Goal: Task Accomplishment & Management: Manage account settings

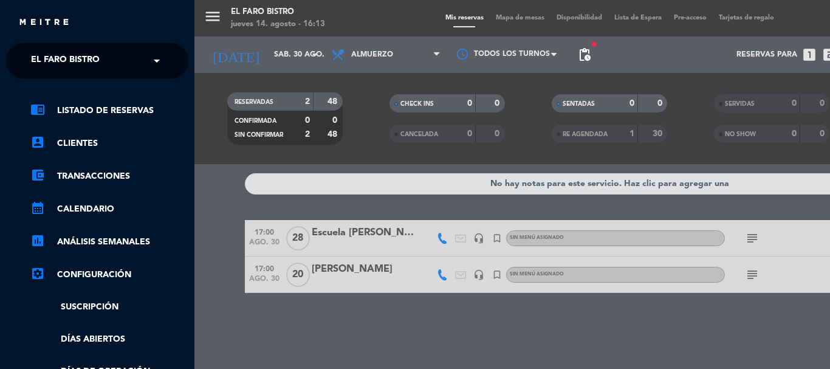
click at [60, 45] on ng-select "× El Faro Bistro ×" at bounding box center [97, 61] width 182 height 36
click at [68, 55] on span "El Faro Bistro" at bounding box center [65, 61] width 69 height 26
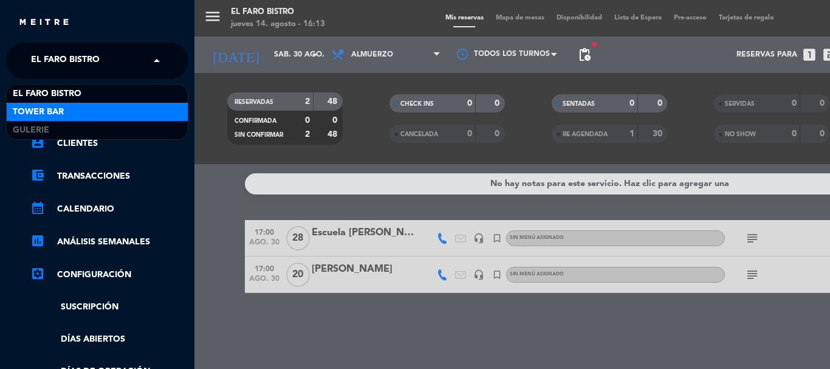
click at [95, 103] on div "Tower Bar" at bounding box center [97, 112] width 181 height 18
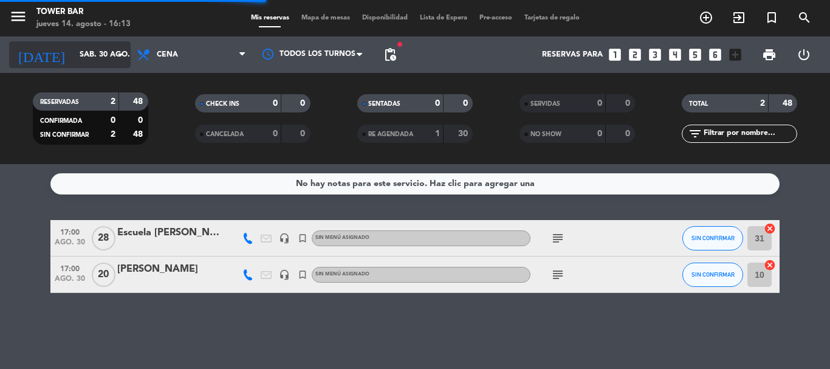
click at [73, 55] on input "sáb. 30 ago." at bounding box center [124, 54] width 103 height 21
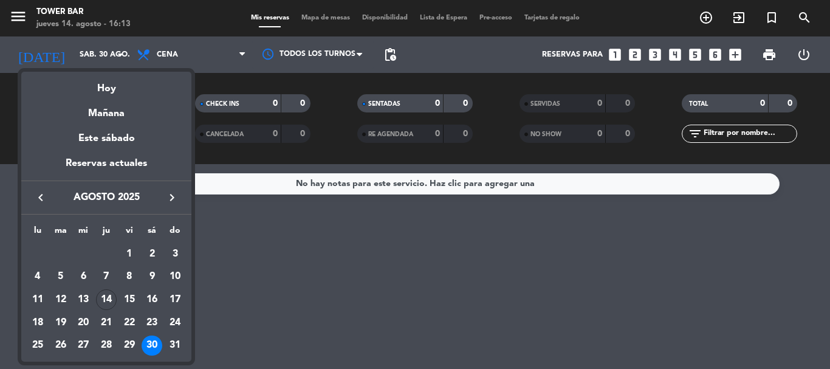
click at [124, 298] on div "15" at bounding box center [129, 299] width 21 height 21
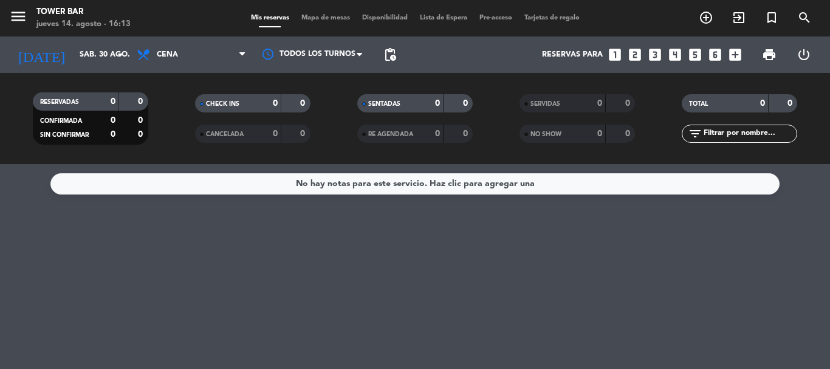
type input "vie. 15 ago."
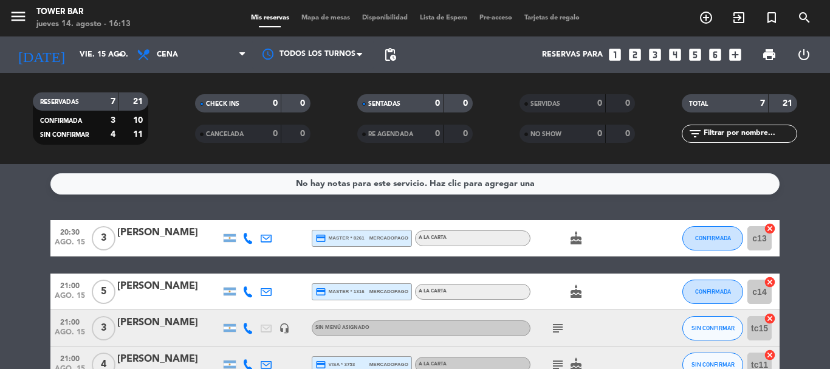
scroll to position [61, 0]
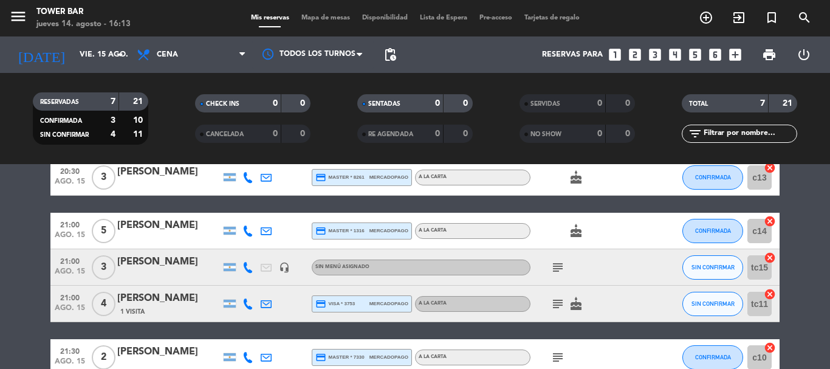
click at [180, 262] on div "[PERSON_NAME]" at bounding box center [168, 262] width 103 height 16
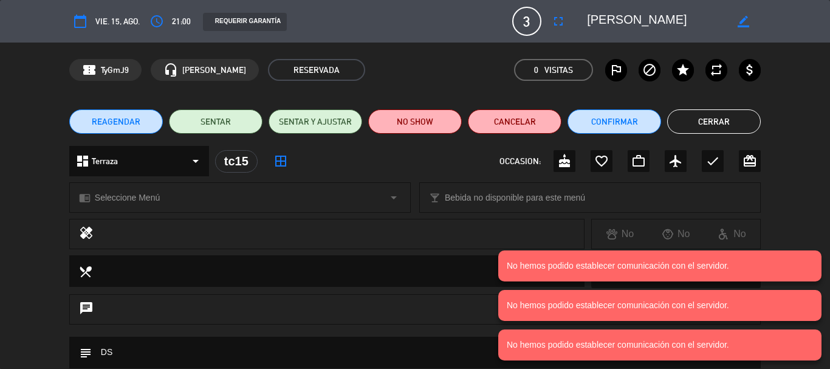
click at [795, 206] on div "chrome_reader_mode Seleccione Menú arrow_drop_down local_bar Bebida no disponib…" at bounding box center [415, 203] width 830 height 30
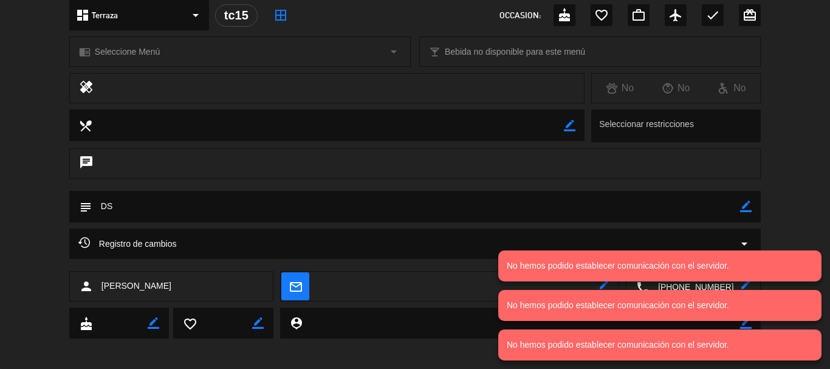
scroll to position [152, 0]
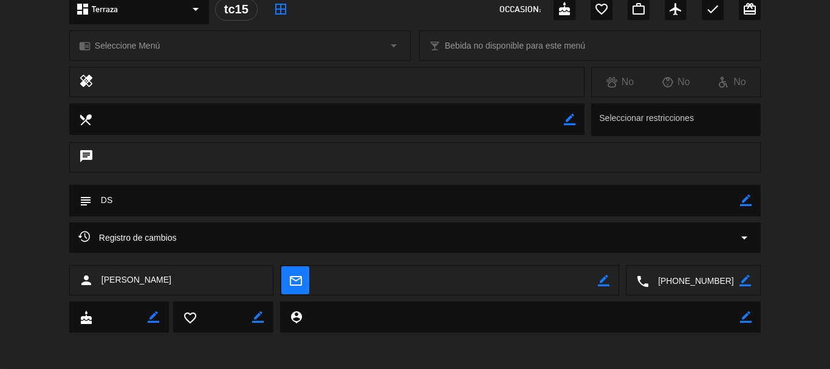
click at [743, 201] on icon "border_color" at bounding box center [746, 200] width 12 height 12
drag, startPoint x: 233, startPoint y: 203, endPoint x: 44, endPoint y: 196, distance: 189.6
click at [43, 202] on div "subject" at bounding box center [415, 204] width 830 height 38
type textarea "SEÑA $ 15000"
click at [748, 204] on icon at bounding box center [746, 200] width 12 height 12
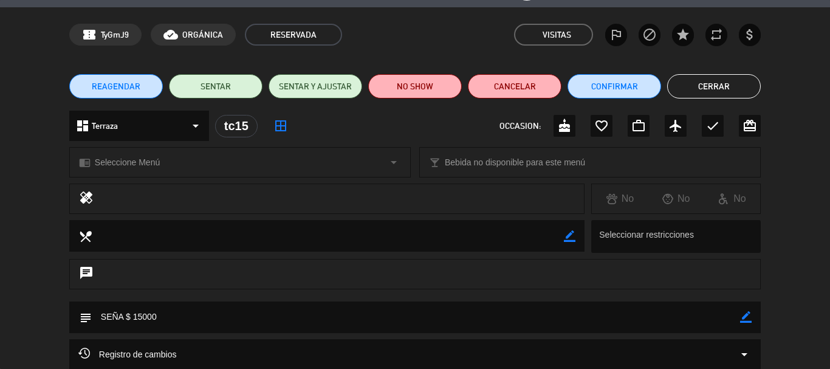
scroll to position [30, 0]
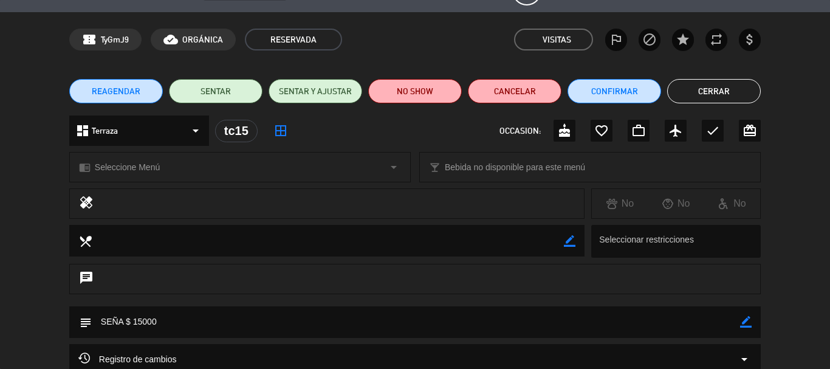
click at [683, 87] on button "Cerrar" at bounding box center [714, 91] width 94 height 24
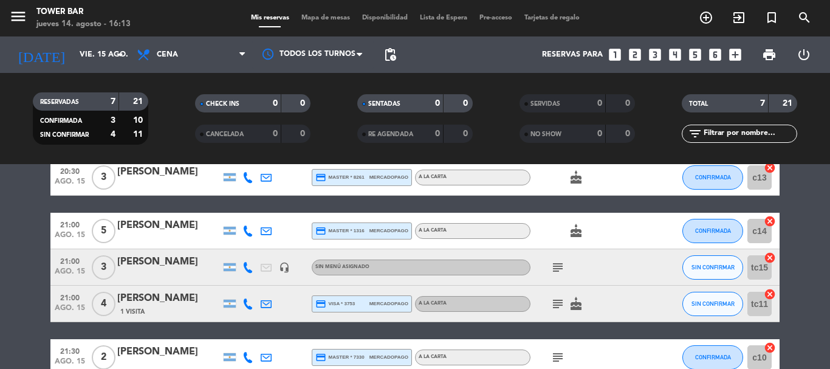
click at [559, 269] on icon "subject" at bounding box center [557, 267] width 15 height 15
click at [19, 22] on icon "menu" at bounding box center [18, 16] width 18 height 18
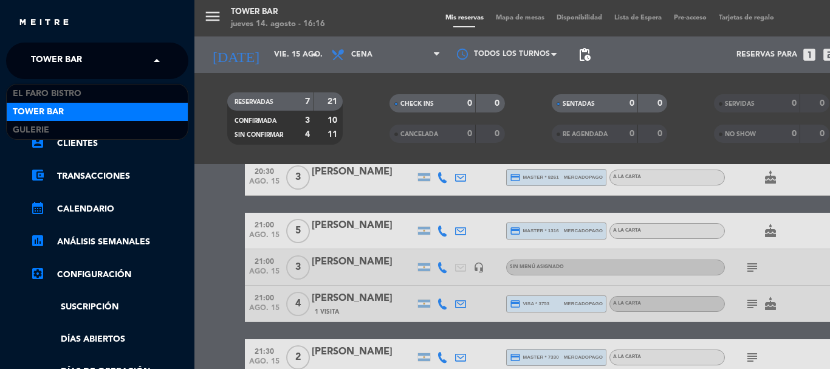
click at [94, 59] on div "× Tower Bar" at bounding box center [63, 61] width 74 height 26
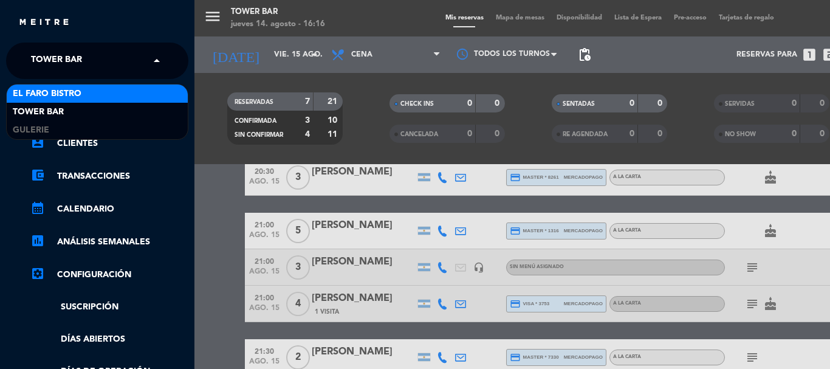
click at [69, 94] on span "El Faro Bistro" at bounding box center [47, 94] width 69 height 14
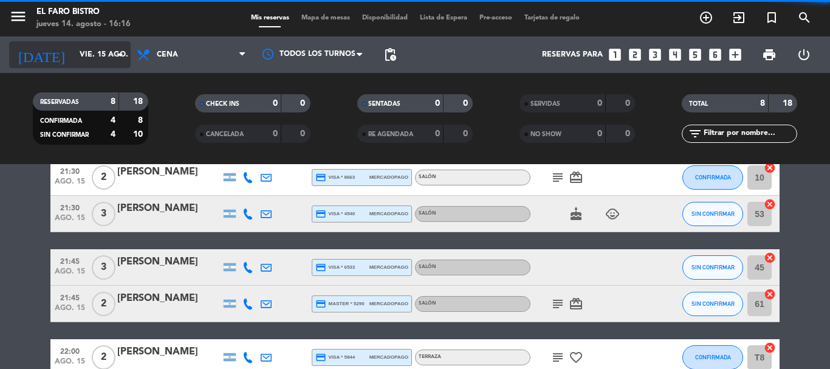
click at [95, 53] on input "vie. 15 ago." at bounding box center [124, 54] width 103 height 21
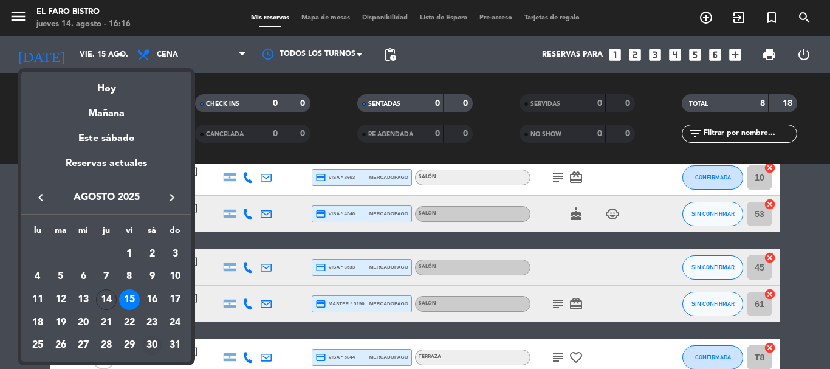
click at [149, 346] on div "30" at bounding box center [152, 345] width 21 height 21
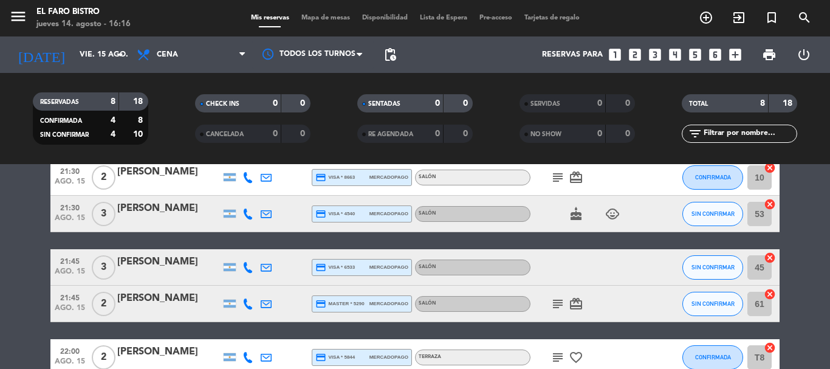
type input "sáb. 30 ago."
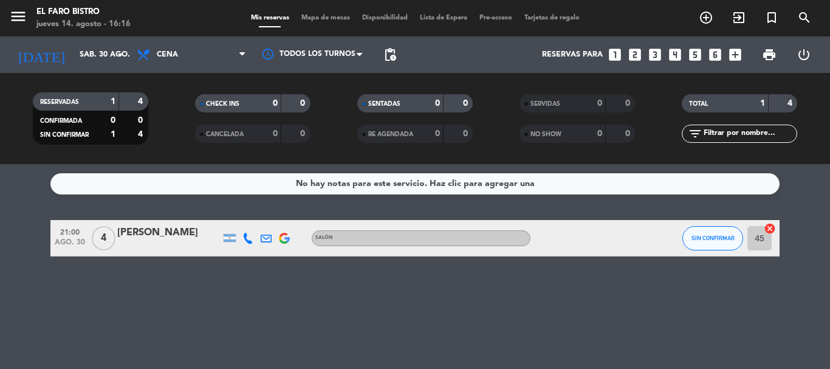
click at [171, 60] on span "Cena" at bounding box center [191, 54] width 121 height 27
click at [183, 155] on div "menu El Faro Bistro [DATE] 14. agosto - 16:16 Mis reservas Mapa de mesas Dispon…" at bounding box center [415, 82] width 830 height 164
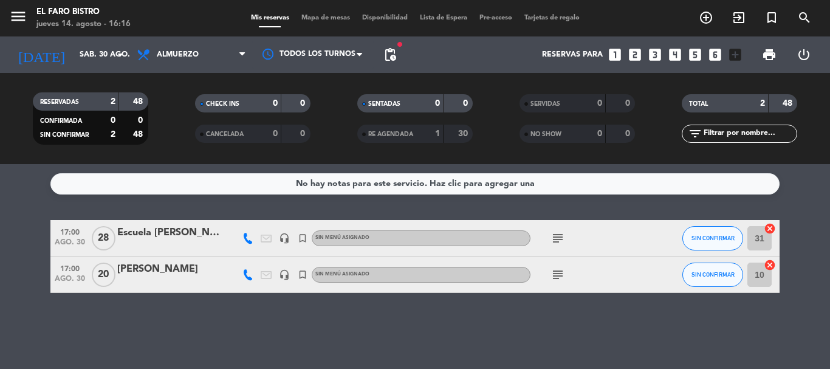
click at [165, 268] on div "[PERSON_NAME]" at bounding box center [168, 269] width 103 height 16
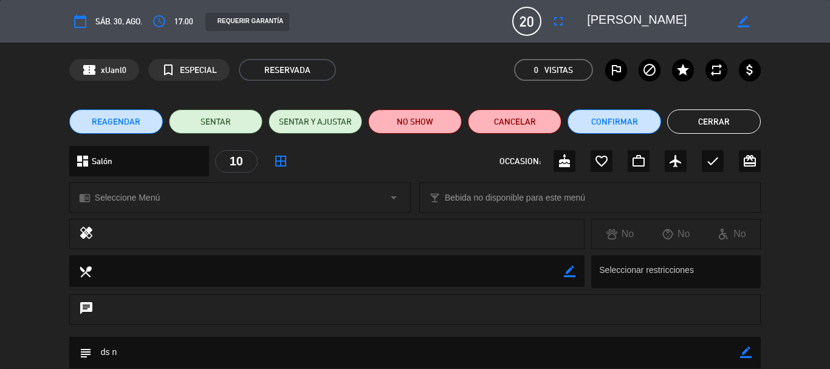
click at [748, 350] on icon "border_color" at bounding box center [746, 352] width 12 height 12
drag, startPoint x: 135, startPoint y: 356, endPoint x: 74, endPoint y: 346, distance: 61.7
click at [74, 346] on div "subject" at bounding box center [414, 352] width 691 height 32
type textarea "SEÑA $ 40.000"
click at [748, 351] on icon at bounding box center [746, 352] width 12 height 12
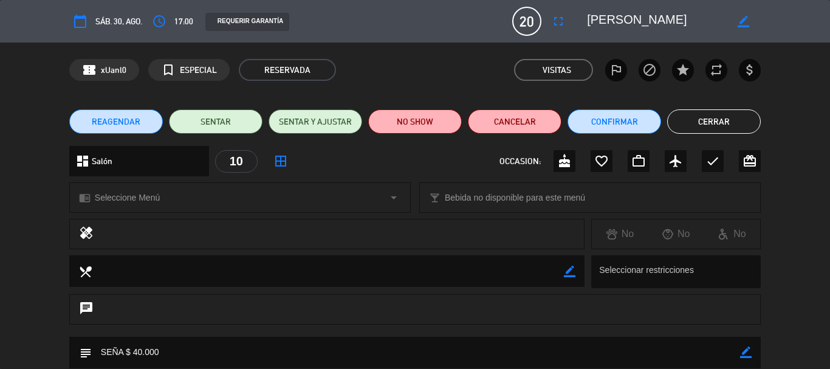
click at [711, 121] on button "Cerrar" at bounding box center [714, 121] width 94 height 24
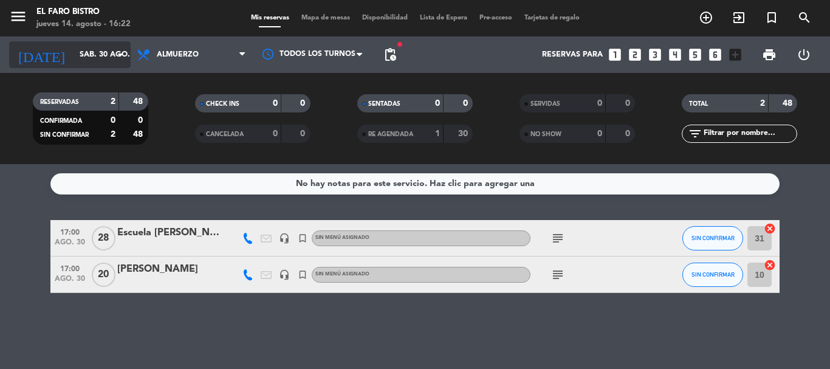
click at [79, 55] on input "sáb. 30 ago." at bounding box center [124, 54] width 103 height 21
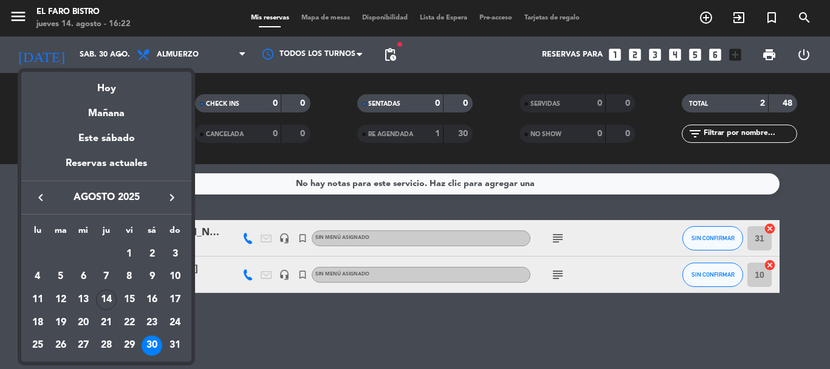
click at [172, 294] on div "17" at bounding box center [175, 299] width 21 height 21
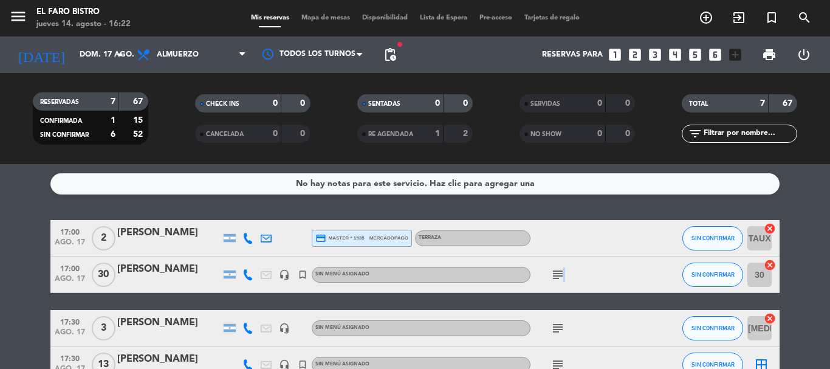
click at [562, 270] on icon "subject" at bounding box center [557, 274] width 15 height 15
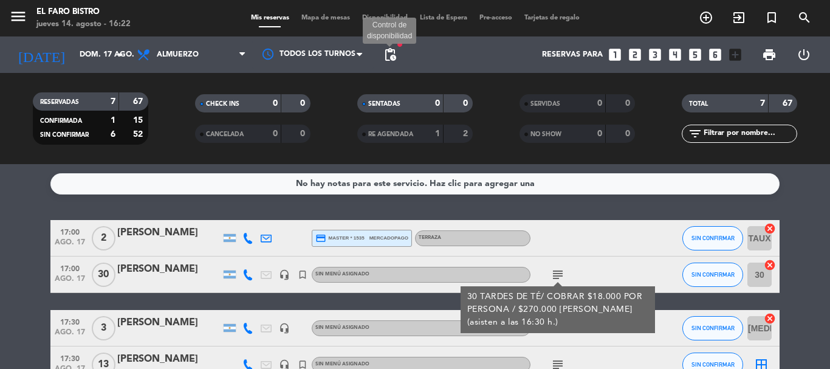
click at [387, 60] on span "pending_actions" at bounding box center [390, 54] width 15 height 15
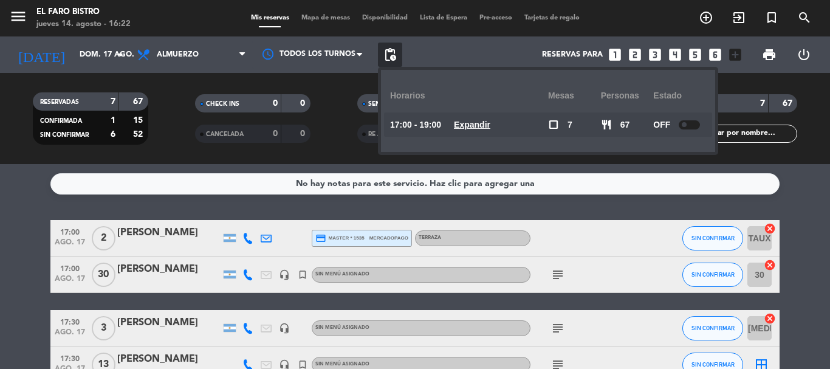
click at [387, 60] on span "pending_actions" at bounding box center [390, 54] width 15 height 15
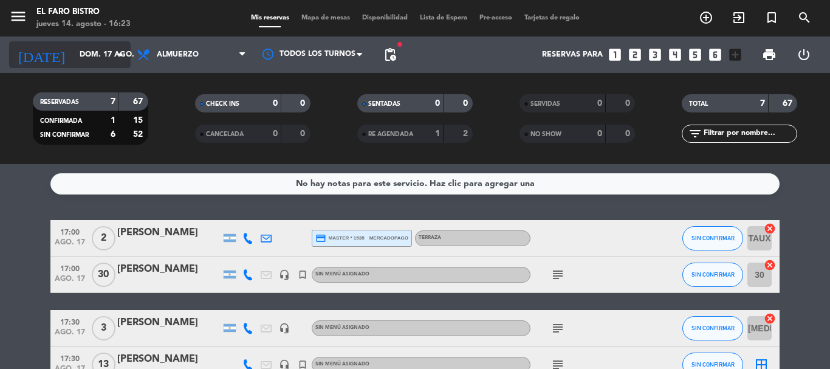
click at [73, 55] on input "dom. 17 ago." at bounding box center [124, 54] width 103 height 21
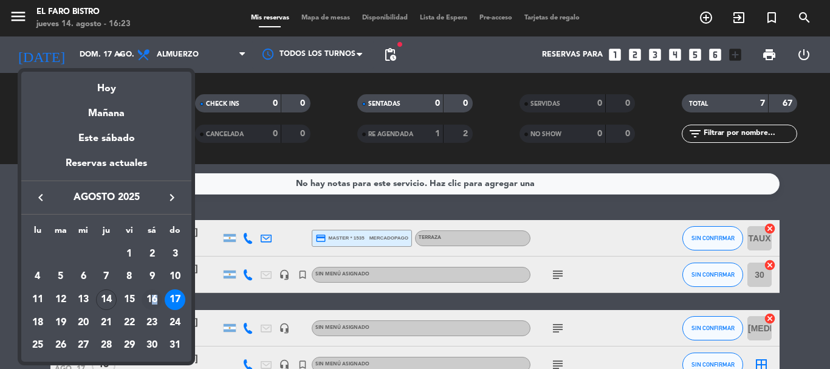
click at [157, 294] on div "16" at bounding box center [152, 299] width 21 height 21
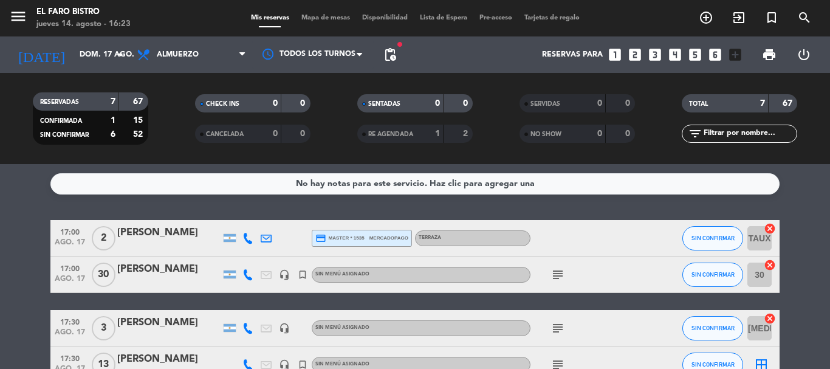
type input "sáb. 16 ago."
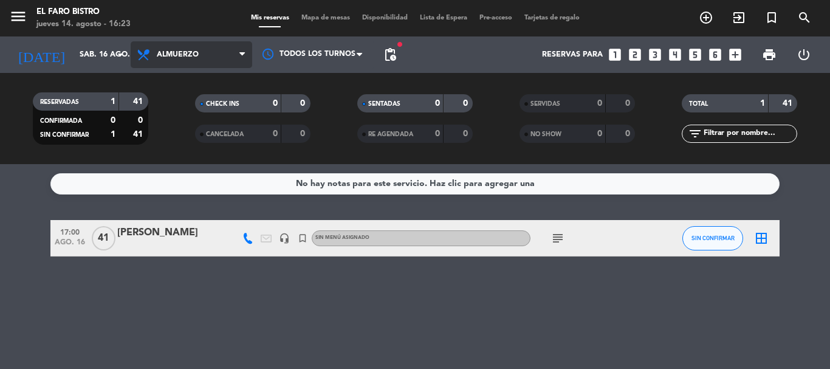
click at [193, 49] on span "Almuerzo" at bounding box center [191, 54] width 121 height 27
click at [186, 186] on ng-component "menu El Faro Bistro [DATE] 14. agosto - 16:23 Mis reservas Mapa de mesas Dispon…" at bounding box center [415, 184] width 830 height 369
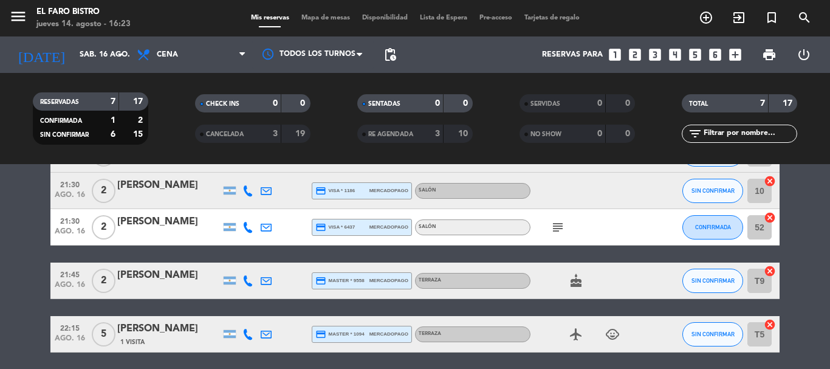
scroll to position [182, 0]
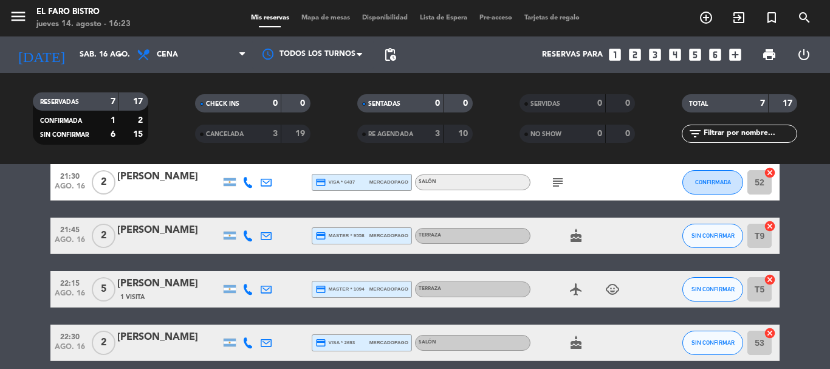
click at [246, 237] on icon at bounding box center [247, 235] width 11 height 11
click at [129, 232] on div "[PERSON_NAME]" at bounding box center [168, 230] width 103 height 16
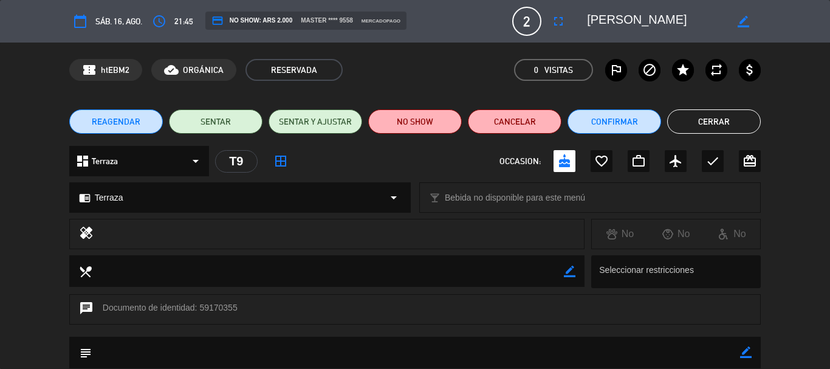
click at [174, 169] on div "dashboard Terraza arrow_drop_down" at bounding box center [139, 161] width 140 height 30
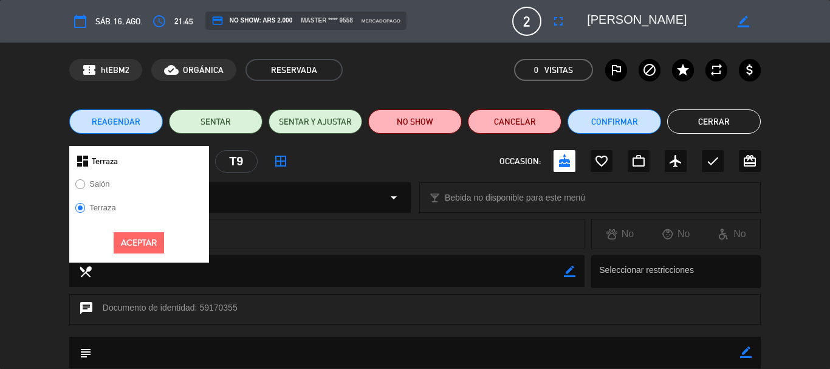
click at [92, 185] on label "Salón" at bounding box center [99, 184] width 20 height 8
drag, startPoint x: 143, startPoint y: 240, endPoint x: 149, endPoint y: 228, distance: 13.9
click at [143, 240] on button "Aceptar" at bounding box center [139, 242] width 50 height 21
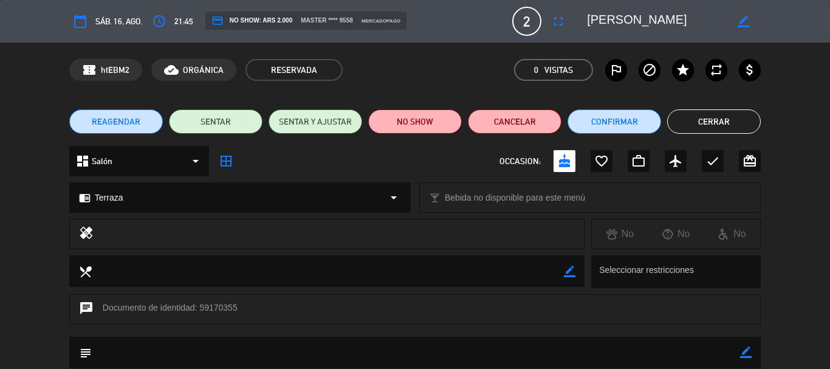
click at [184, 199] on div "chrome_reader_mode Terraza arrow_drop_down" at bounding box center [240, 197] width 340 height 29
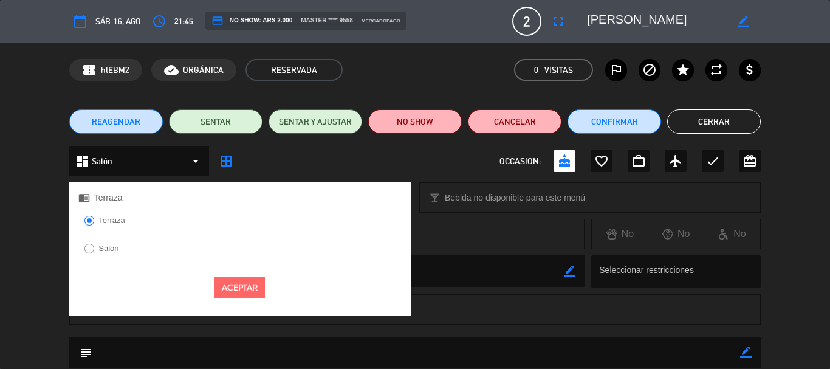
click at [95, 245] on label "Salón" at bounding box center [101, 249] width 47 height 19
click at [228, 297] on button "Aceptar" at bounding box center [239, 287] width 50 height 21
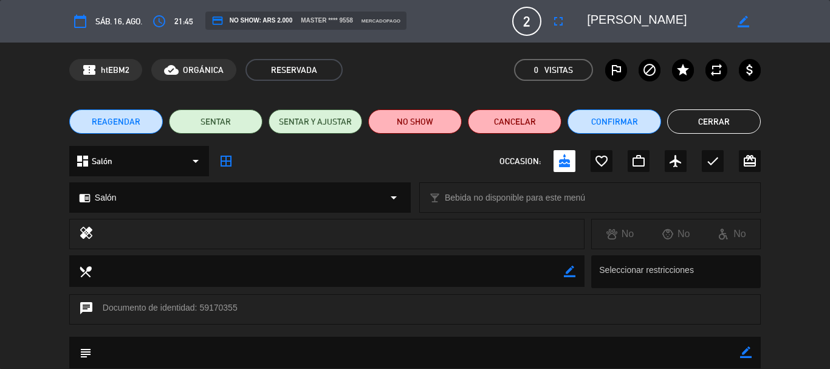
click at [231, 167] on icon "border_all" at bounding box center [226, 161] width 15 height 15
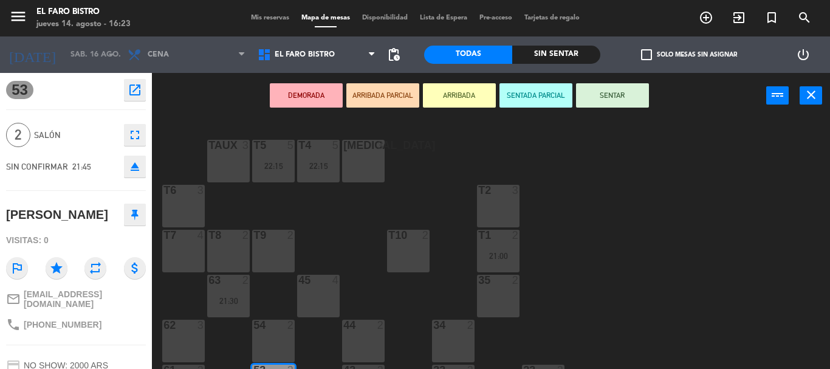
scroll to position [61, 0]
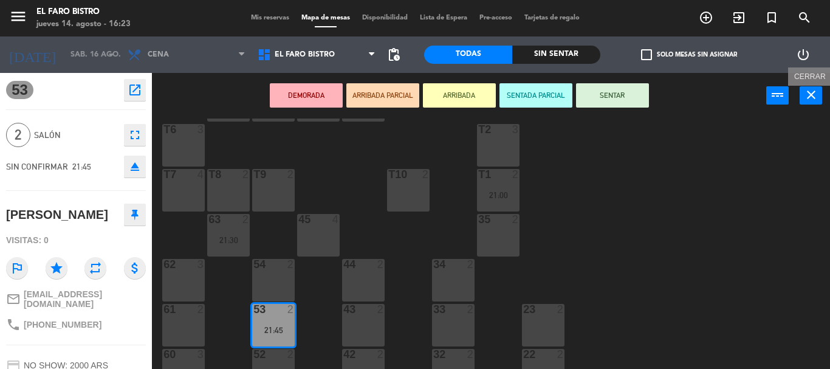
click at [805, 98] on icon "close" at bounding box center [810, 94] width 15 height 15
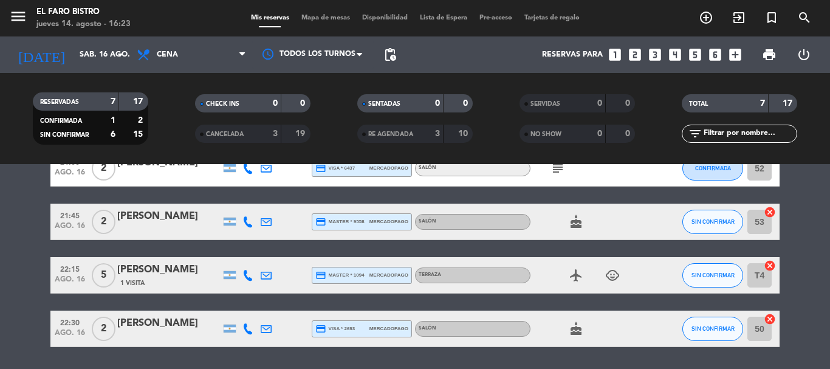
scroll to position [174, 0]
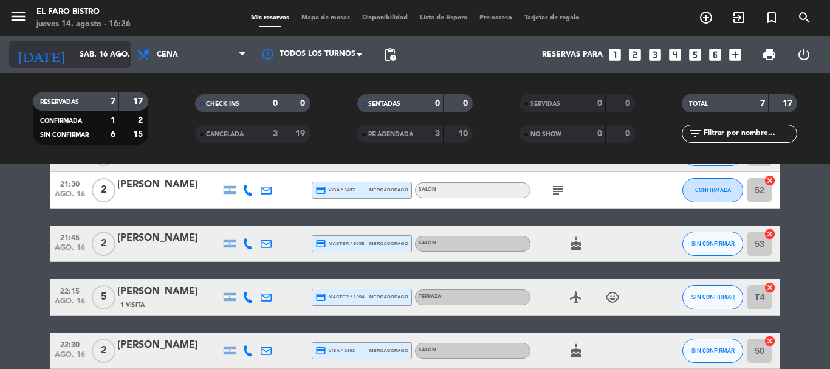
click at [81, 52] on input "sáb. 16 ago." at bounding box center [124, 54] width 103 height 21
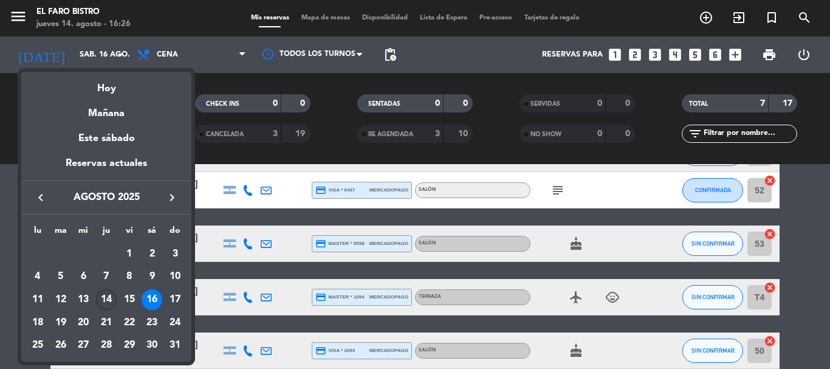
click at [101, 302] on div "14" at bounding box center [106, 299] width 21 height 21
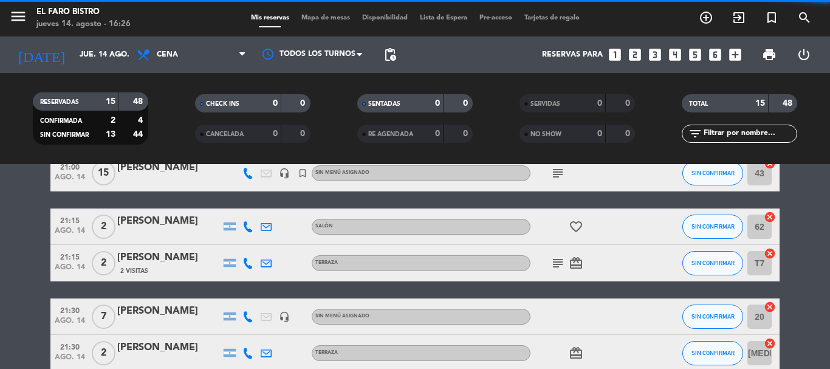
click at [203, 50] on span "Cena" at bounding box center [191, 54] width 121 height 27
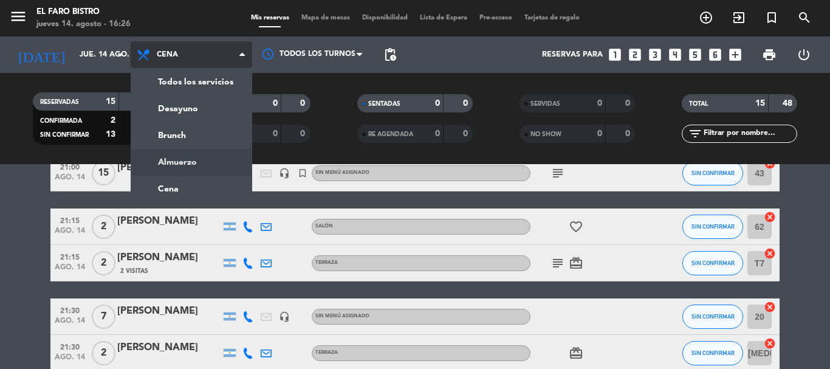
click at [168, 156] on div "menu El Faro Bistro [DATE] 14. agosto - 16:26 Mis reservas Mapa de mesas Dispon…" at bounding box center [415, 82] width 830 height 164
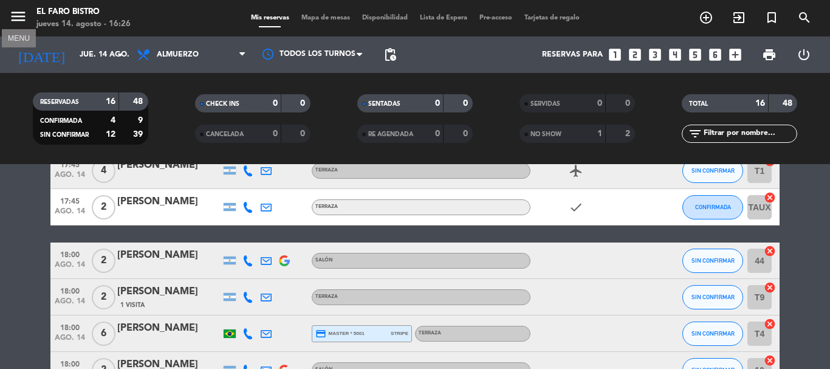
click at [21, 18] on icon "menu" at bounding box center [18, 16] width 18 height 18
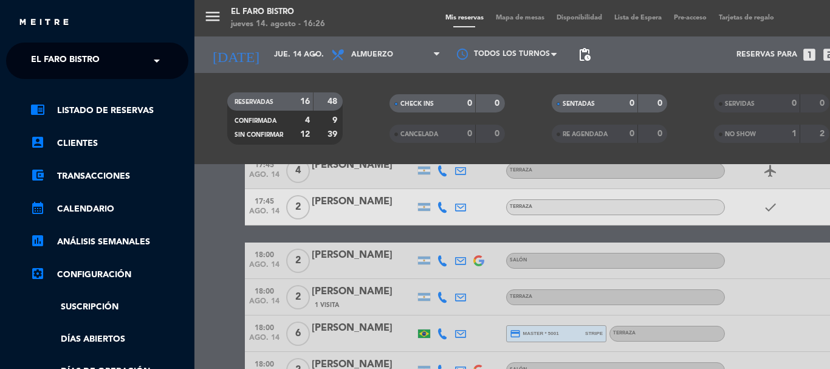
click at [58, 58] on span "El Faro Bistro" at bounding box center [65, 61] width 69 height 26
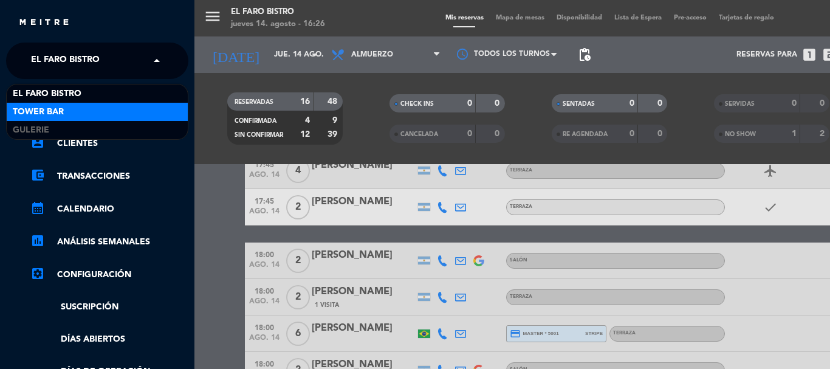
click at [81, 117] on div "Tower Bar" at bounding box center [97, 112] width 181 height 18
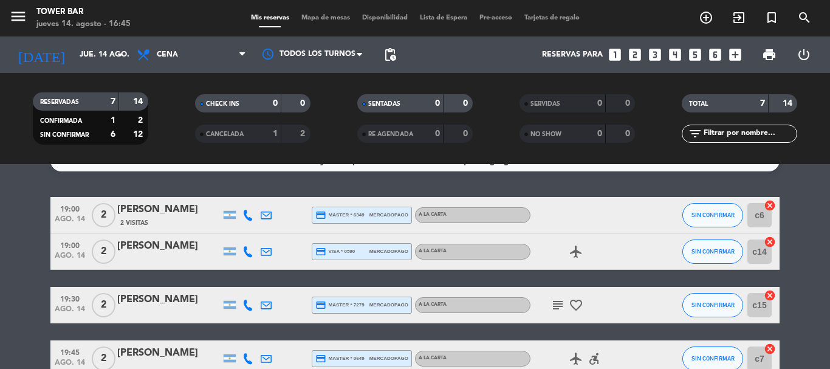
scroll to position [61, 0]
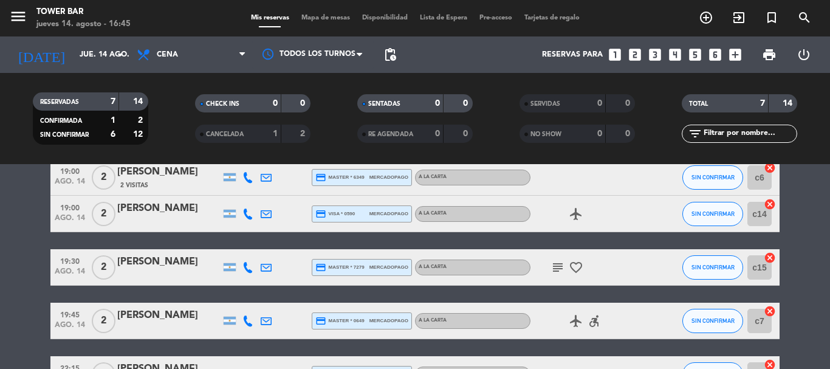
click at [561, 268] on icon "subject" at bounding box center [557, 267] width 15 height 15
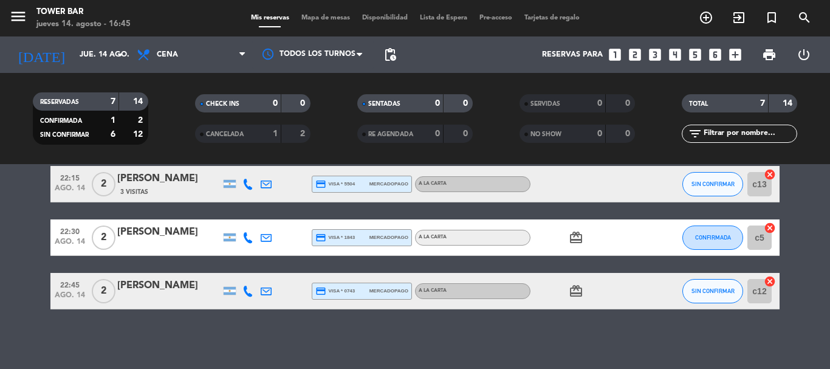
scroll to position [252, 0]
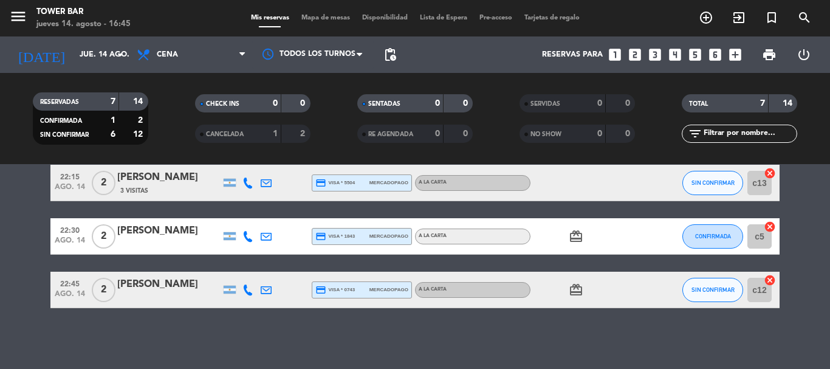
click at [555, 313] on div "No hay notas para este servicio. Haz clic para agregar una 19:00 [DATE] 2 [PERS…" at bounding box center [415, 266] width 830 height 205
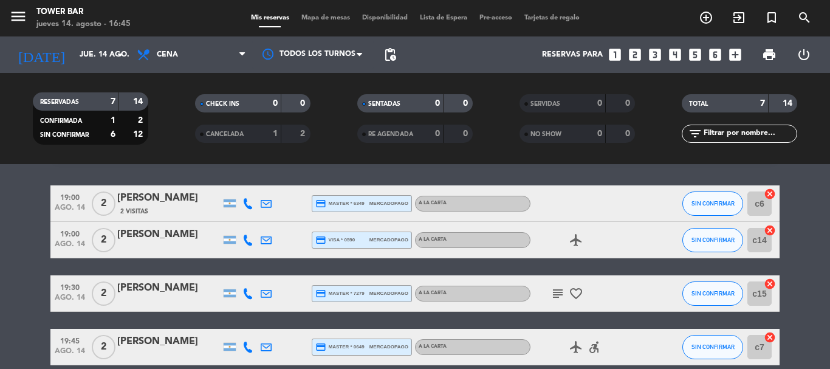
scroll to position [0, 0]
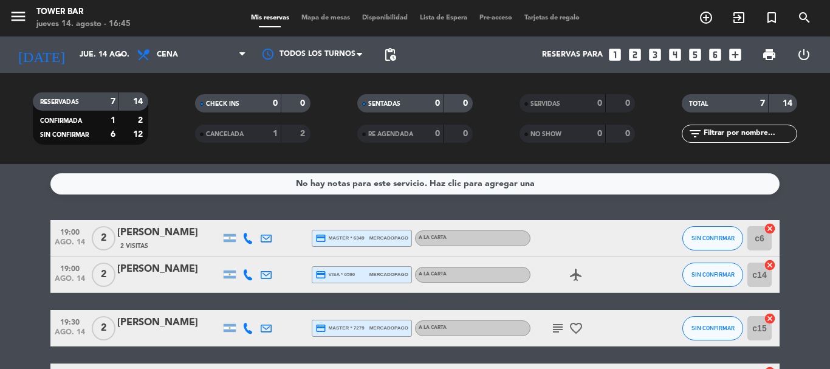
click at [9, 12] on div "menu Tower Bar [DATE] 14. agosto - 16:45" at bounding box center [104, 18] width 208 height 29
click at [13, 15] on icon "menu" at bounding box center [18, 16] width 18 height 18
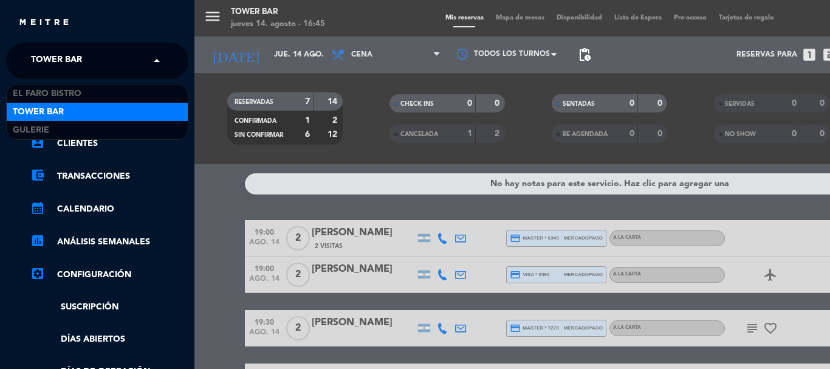
click at [62, 51] on span "Tower Bar" at bounding box center [56, 61] width 51 height 26
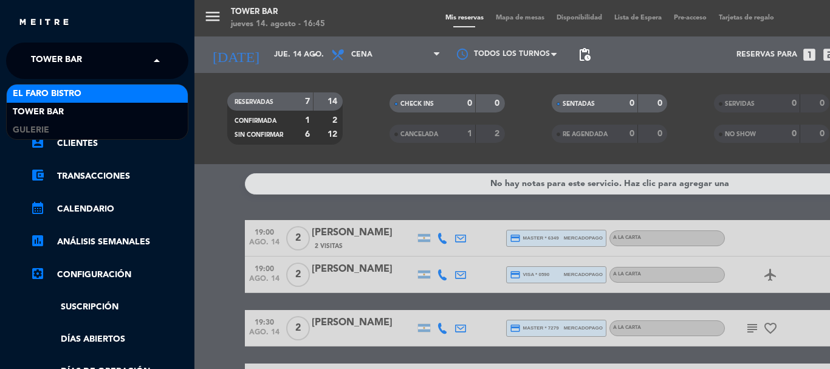
click at [83, 94] on div "El Faro Bistro" at bounding box center [97, 93] width 181 height 18
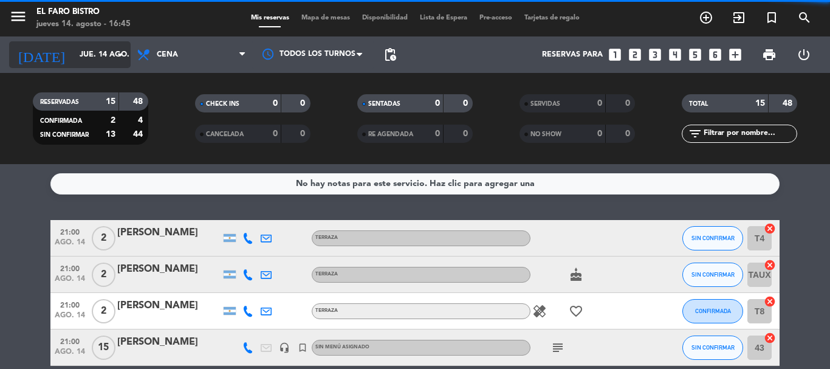
click at [94, 56] on input "jue. 14 ago." at bounding box center [124, 54] width 103 height 21
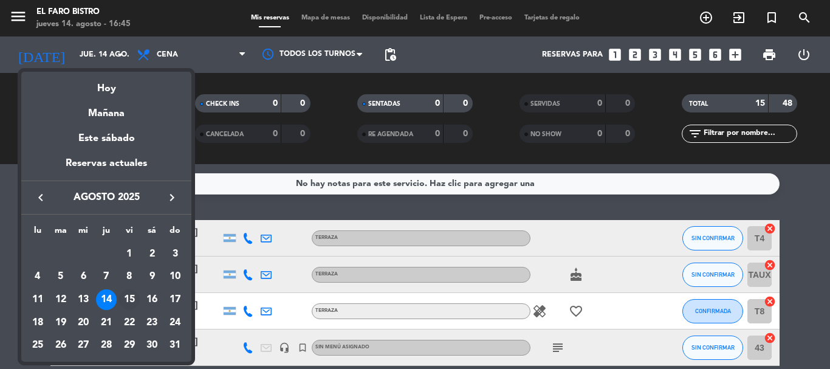
click at [128, 298] on div "15" at bounding box center [129, 299] width 21 height 21
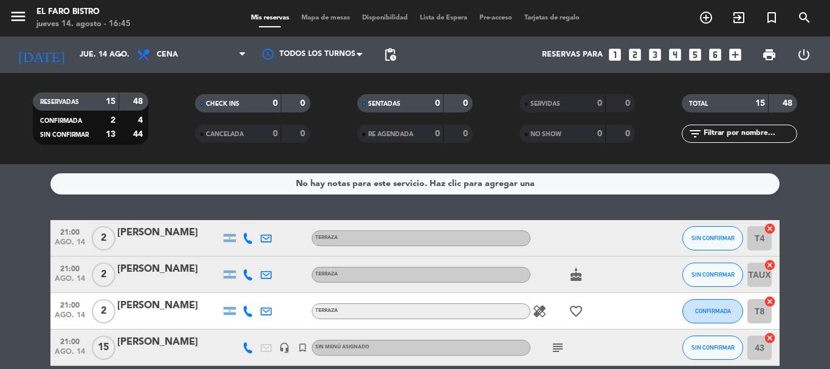
type input "vie. 15 ago."
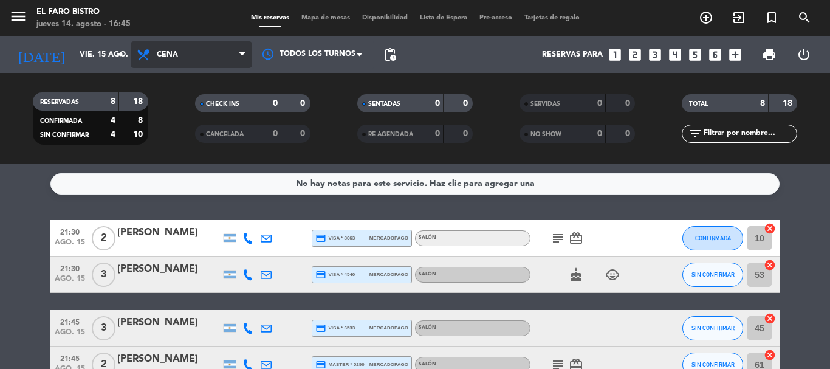
click at [199, 58] on span "Cena" at bounding box center [191, 54] width 121 height 27
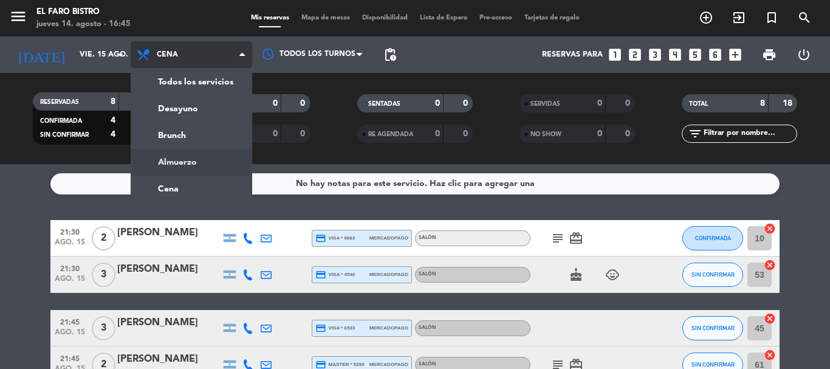
click at [206, 156] on div "menu El Faro Bistro [DATE] 14. agosto - 16:45 Mis reservas Mapa de mesas Dispon…" at bounding box center [415, 82] width 830 height 164
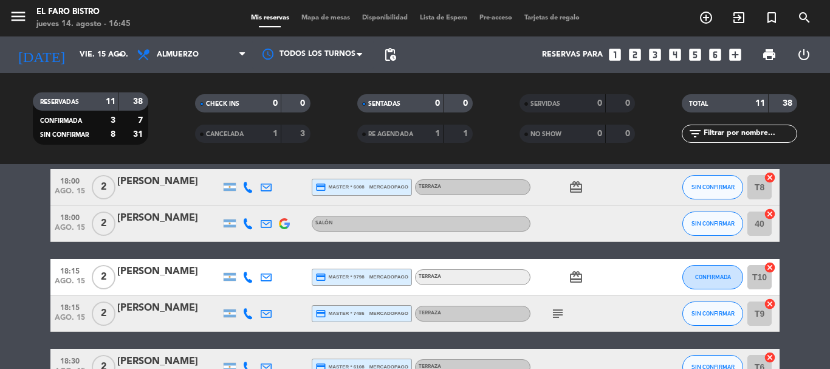
scroll to position [304, 0]
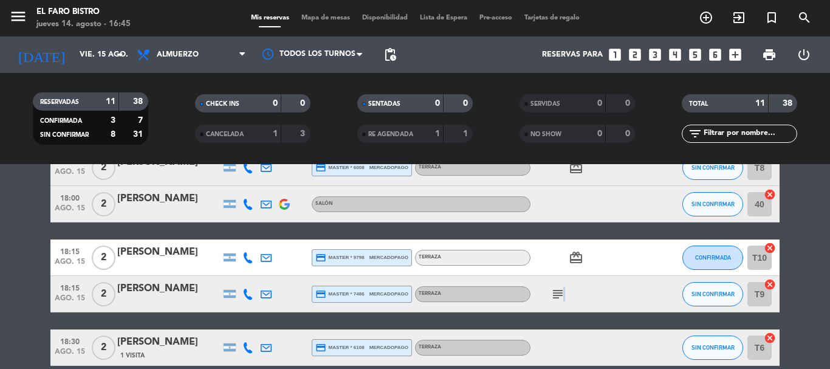
click at [561, 293] on icon "subject" at bounding box center [557, 294] width 15 height 15
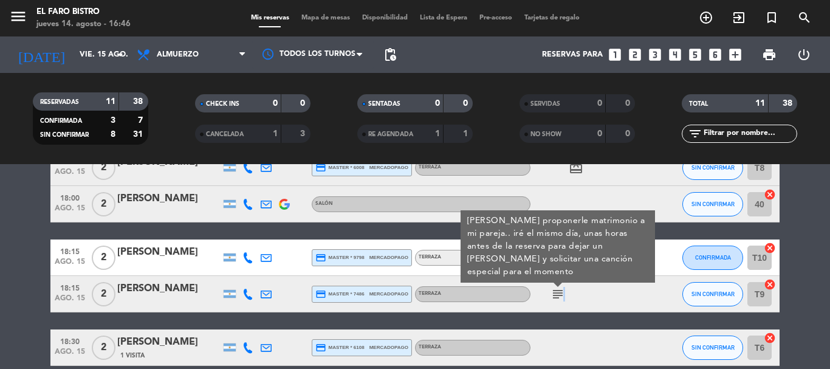
scroll to position [364, 0]
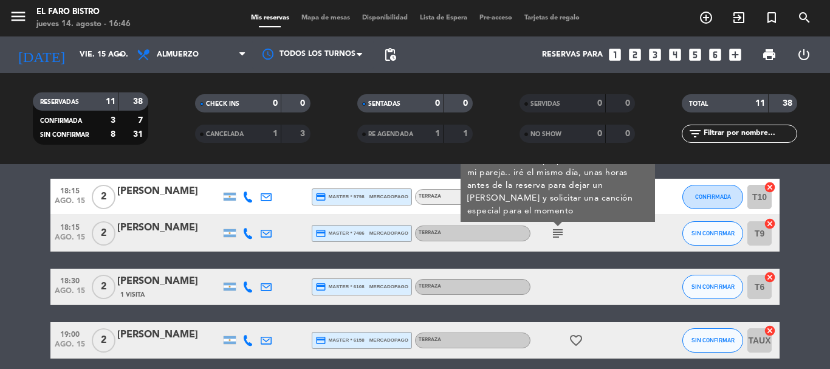
click at [248, 233] on icon at bounding box center [247, 233] width 11 height 11
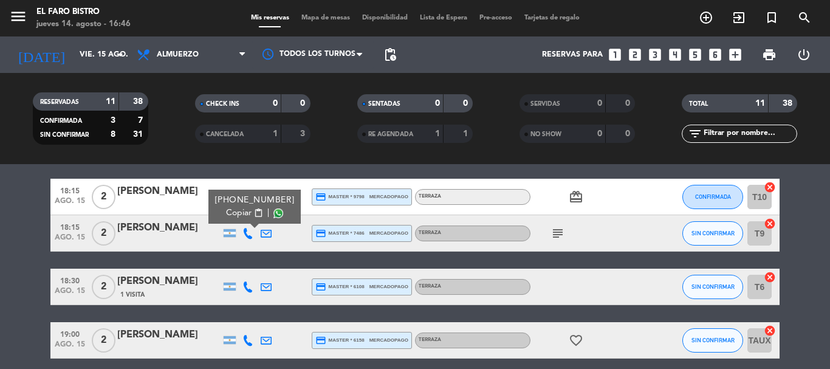
click at [171, 223] on div "[PERSON_NAME]" at bounding box center [168, 228] width 103 height 16
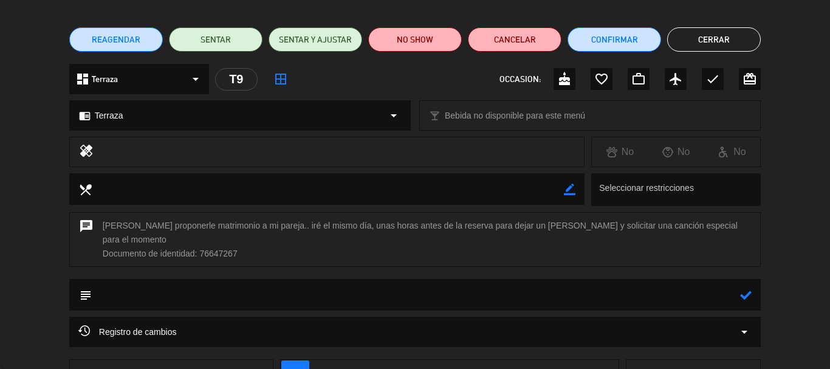
scroll to position [163, 0]
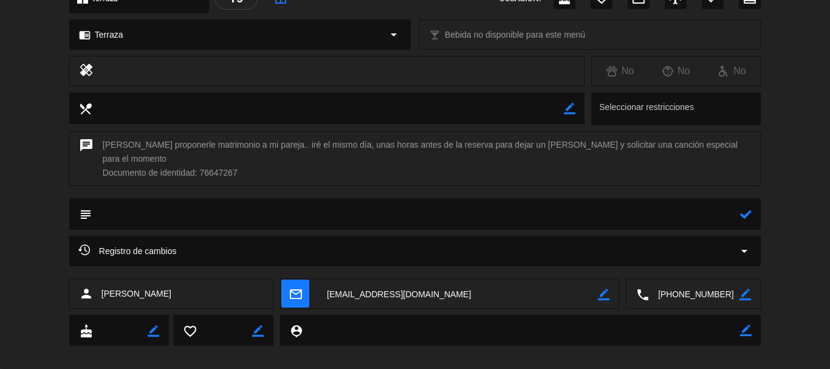
click at [220, 198] on textarea at bounding box center [416, 213] width 648 height 31
paste textarea "Pueden subir 2 personas a acercarme los anillos, las flores y aparte grabar cua…"
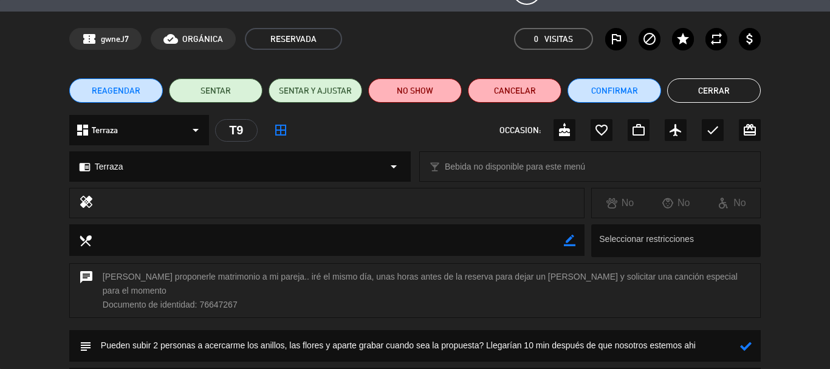
scroll to position [121, 0]
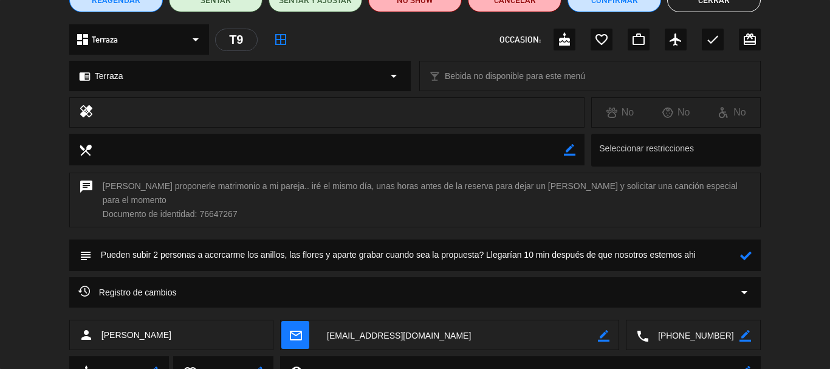
drag, startPoint x: 154, startPoint y: 240, endPoint x: 98, endPoint y: 239, distance: 55.9
click at [98, 239] on textarea at bounding box center [416, 254] width 648 height 31
click at [217, 245] on textarea at bounding box center [416, 254] width 648 height 31
drag, startPoint x: 307, startPoint y: 241, endPoint x: 330, endPoint y: 245, distance: 22.8
click at [330, 245] on textarea at bounding box center [416, 254] width 648 height 31
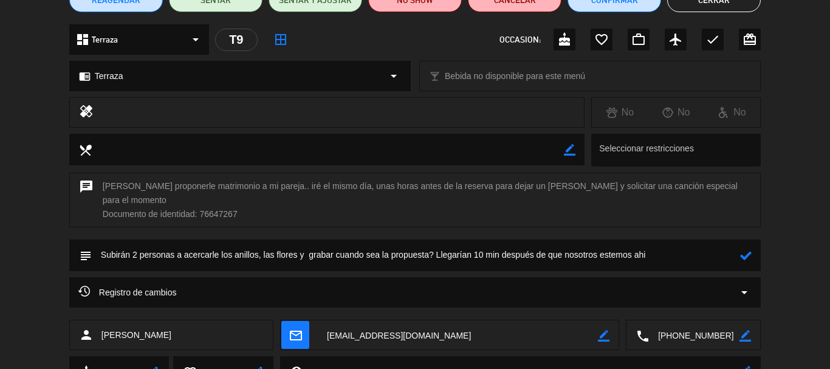
click at [433, 239] on textarea at bounding box center [416, 254] width 648 height 31
drag, startPoint x: 562, startPoint y: 240, endPoint x: 654, endPoint y: 237, distance: 91.8
click at [654, 239] on textarea at bounding box center [416, 254] width 648 height 31
type textarea "Subirán 2 personas a acercarle los anillos, las flores y grabar cuando sea la p…"
click at [749, 250] on icon at bounding box center [746, 256] width 12 height 12
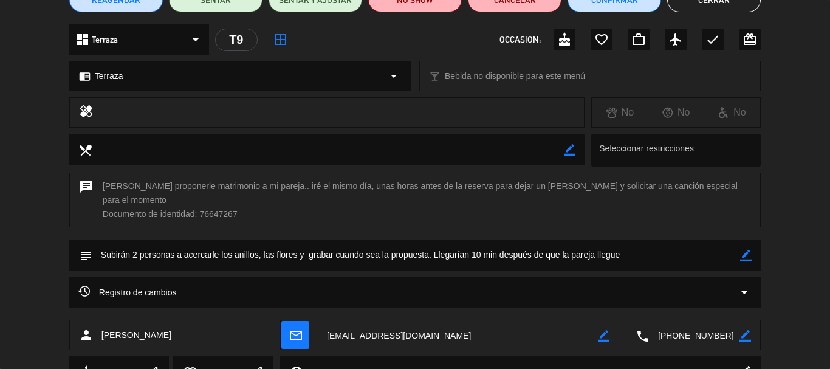
click at [749, 250] on icon "border_color" at bounding box center [746, 256] width 12 height 12
click at [723, 5] on button "Cerrar" at bounding box center [714, 0] width 94 height 24
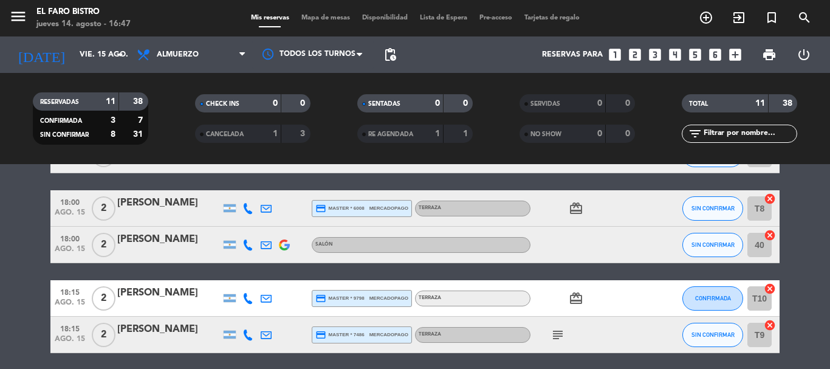
scroll to position [293, 0]
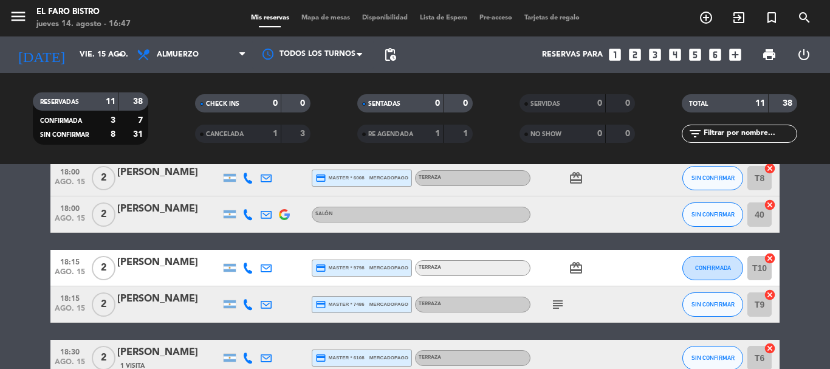
click at [557, 302] on icon "subject" at bounding box center [557, 304] width 15 height 15
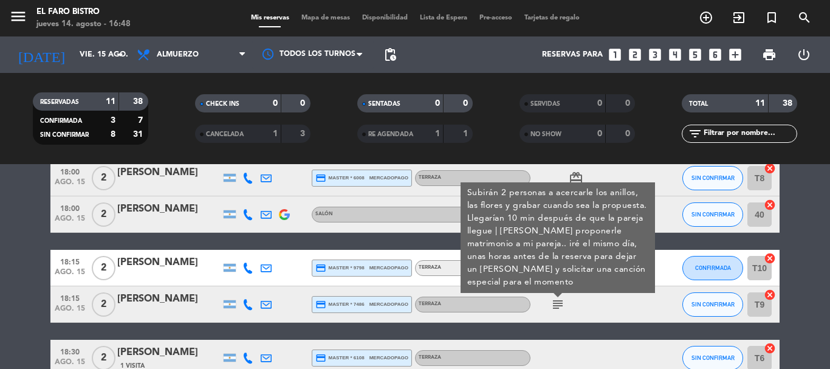
click at [183, 299] on div "[PERSON_NAME]" at bounding box center [168, 299] width 103 height 16
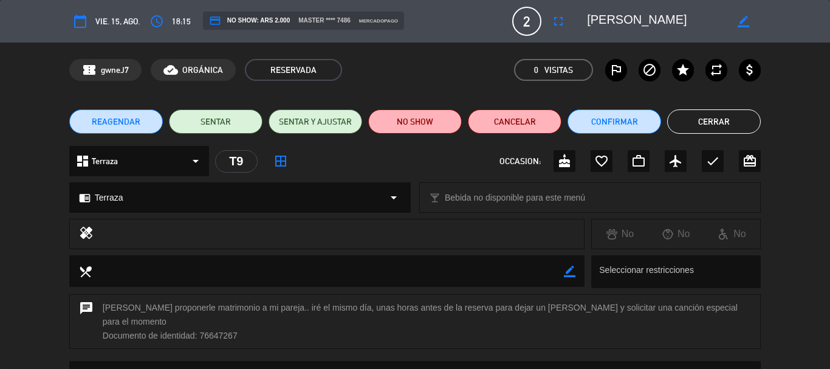
click at [712, 124] on button "Cerrar" at bounding box center [714, 121] width 94 height 24
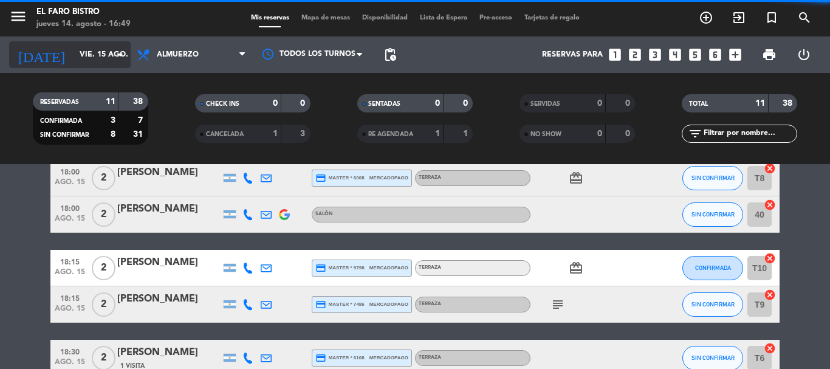
click at [73, 56] on input "vie. 15 ago." at bounding box center [124, 54] width 103 height 21
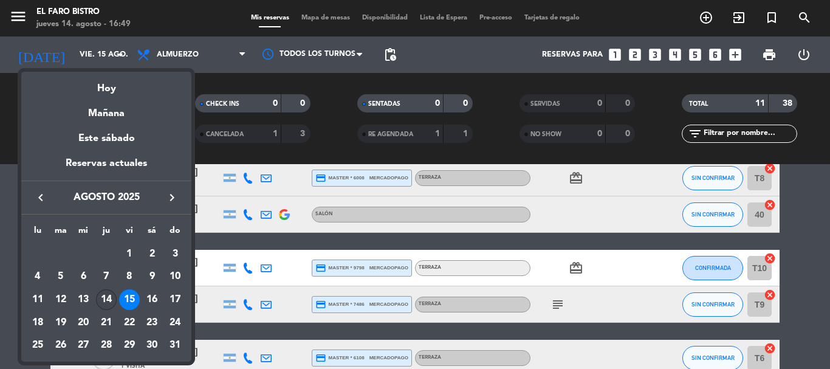
click at [105, 296] on div "14" at bounding box center [106, 299] width 21 height 21
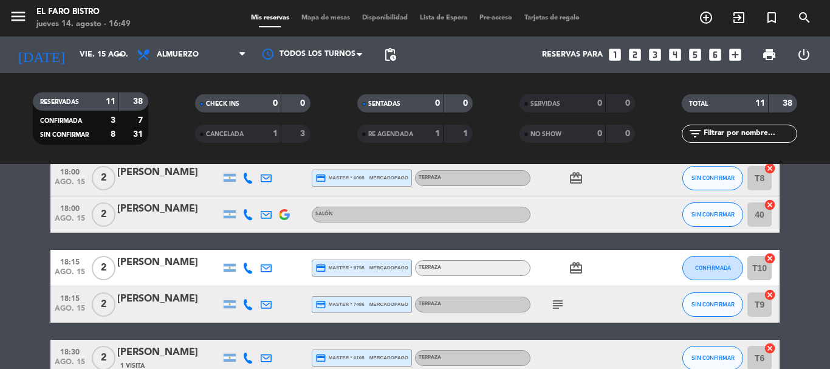
type input "jue. 14 ago."
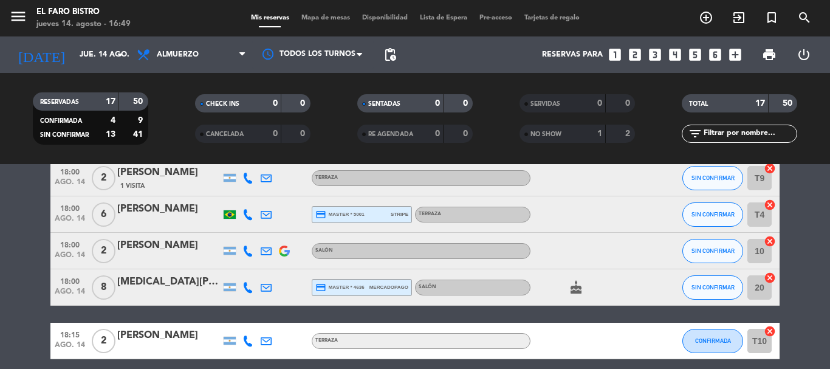
click at [205, 55] on span "Almuerzo" at bounding box center [191, 54] width 121 height 27
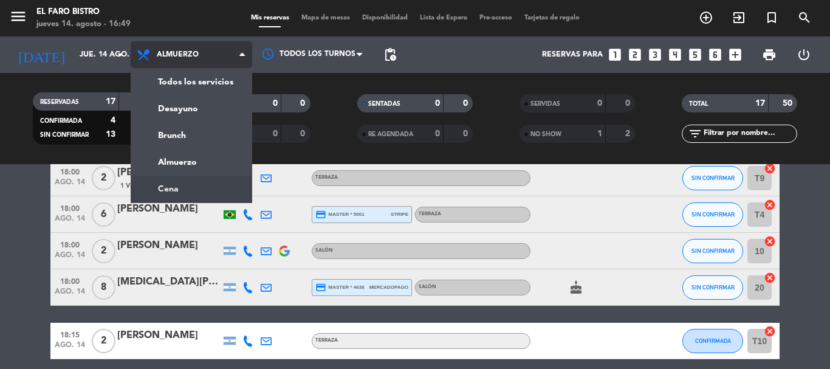
click at [184, 186] on ng-component "menu El Faro Bistro [DATE] 14. agosto - 16:49 Mis reservas Mapa de mesas Dispon…" at bounding box center [415, 184] width 830 height 369
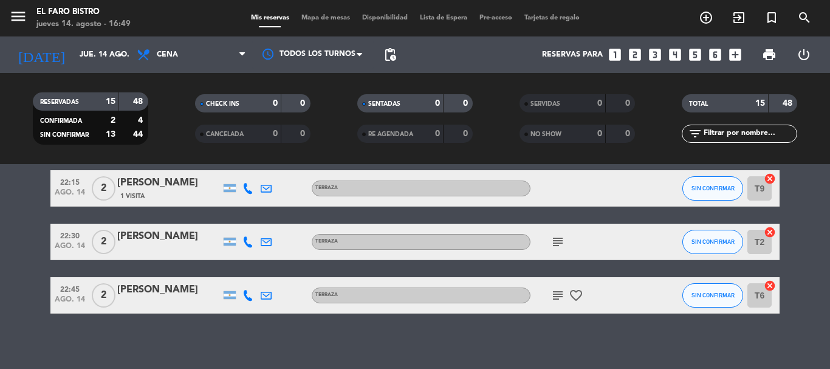
scroll to position [561, 0]
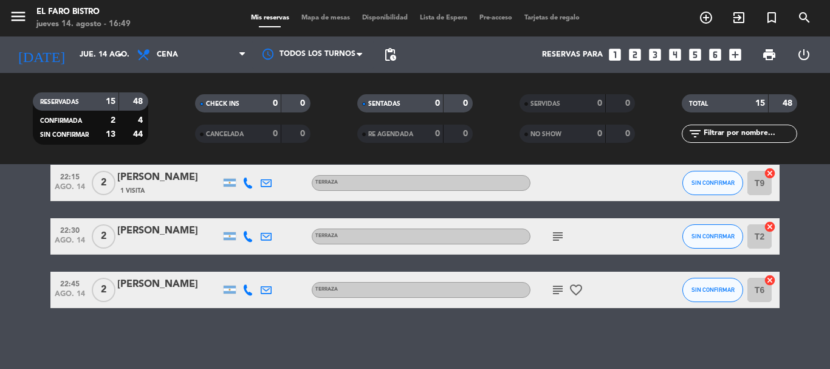
click at [555, 290] on icon "subject" at bounding box center [557, 289] width 15 height 15
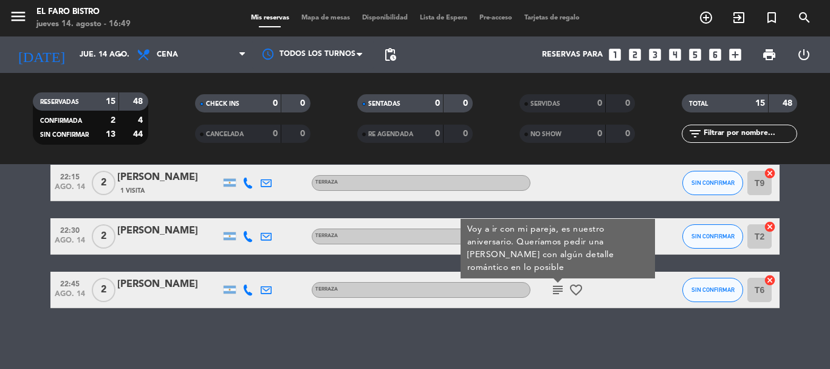
click at [555, 290] on icon "subject" at bounding box center [557, 289] width 15 height 15
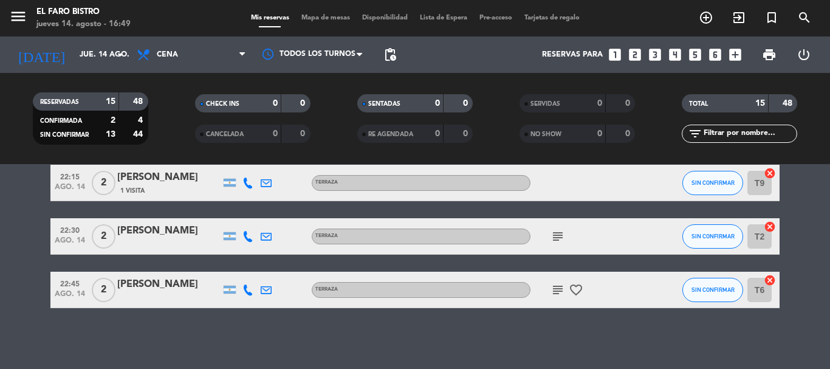
click at [559, 233] on icon "subject" at bounding box center [557, 236] width 15 height 15
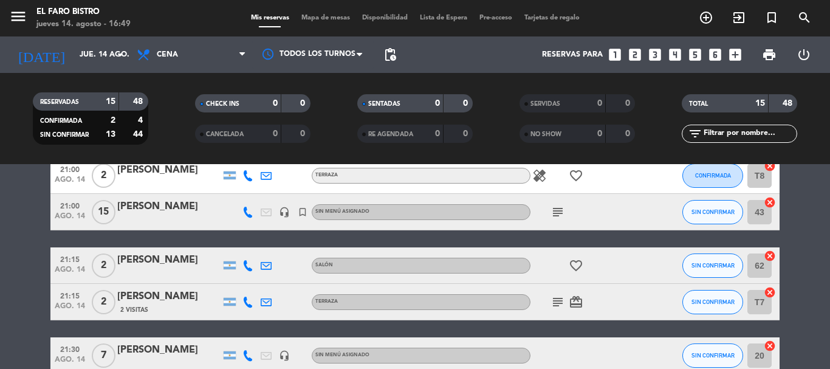
scroll to position [75, 0]
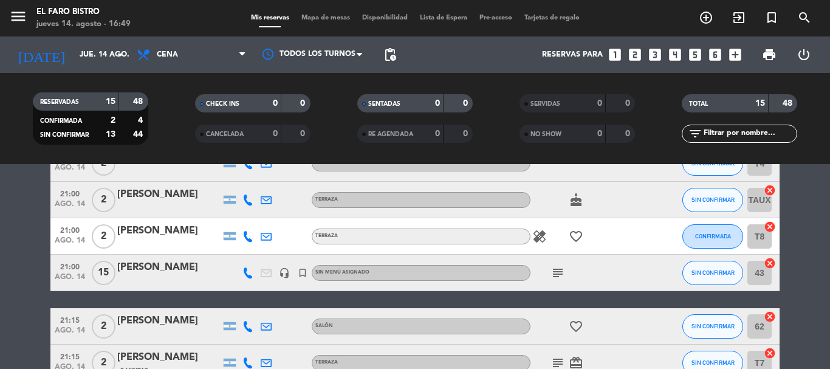
click at [558, 273] on icon "subject" at bounding box center [557, 272] width 15 height 15
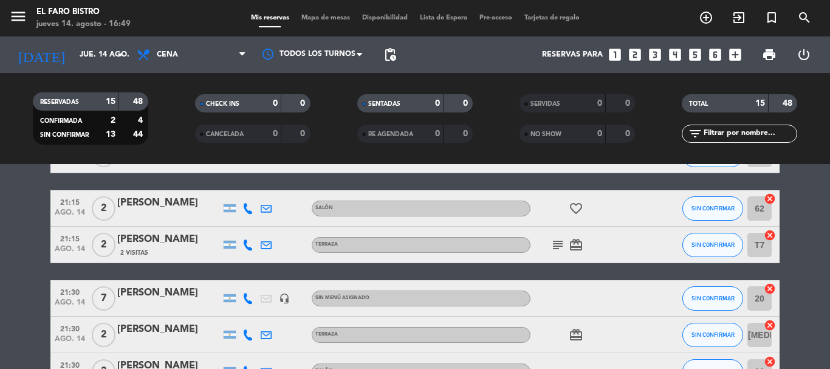
scroll to position [243, 0]
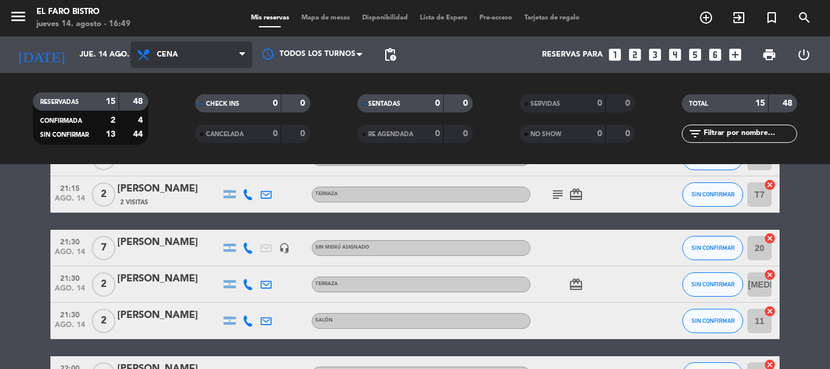
click at [145, 55] on icon at bounding box center [145, 54] width 18 height 15
click at [169, 157] on div "menu El Faro Bistro [DATE] 14. agosto - 16:49 Mis reservas Mapa de mesas Dispon…" at bounding box center [415, 82] width 830 height 164
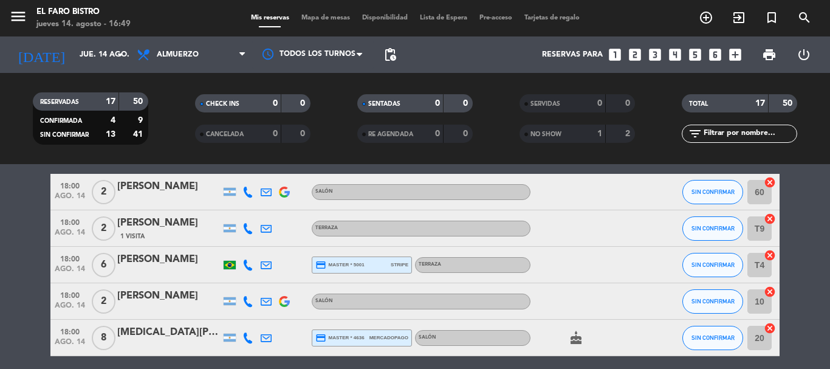
click at [400, 56] on span "pending_actions" at bounding box center [390, 55] width 24 height 24
click at [391, 57] on span "pending_actions" at bounding box center [390, 54] width 15 height 15
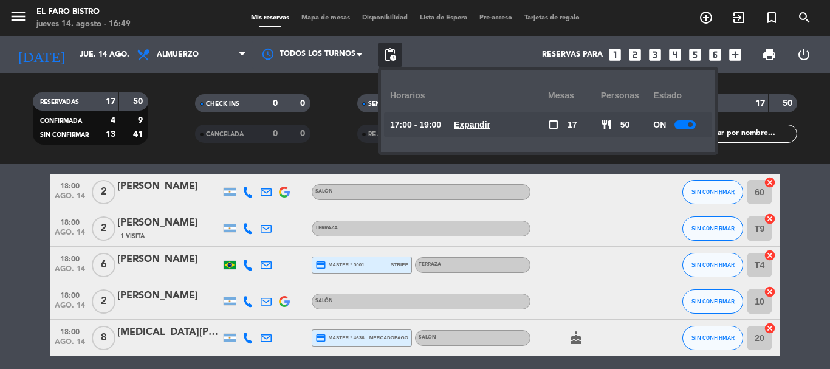
click at [692, 126] on span at bounding box center [689, 124] width 5 height 5
click at [333, 149] on div "RESERVADAS 17 50 CONFIRMADA 4 9 SIN CONFIRMAR 13 41 CHECK INS 0 0 CANCELADA 0 0…" at bounding box center [415, 118] width 830 height 67
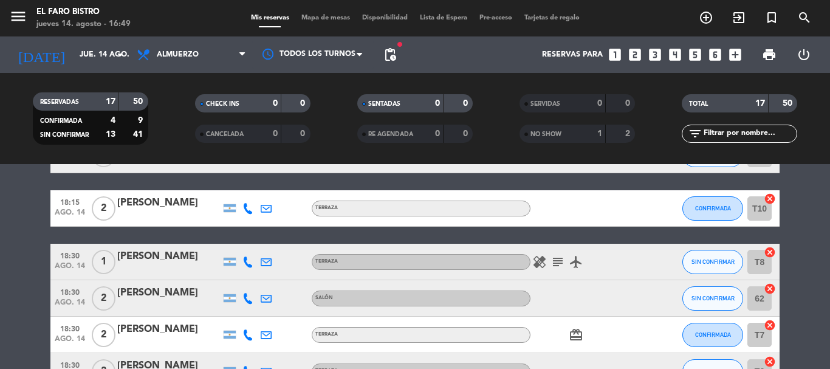
scroll to position [425, 0]
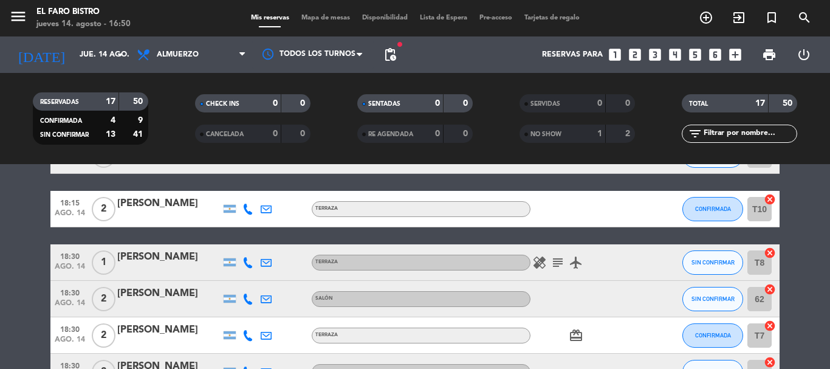
click at [557, 259] on icon "subject" at bounding box center [557, 262] width 15 height 15
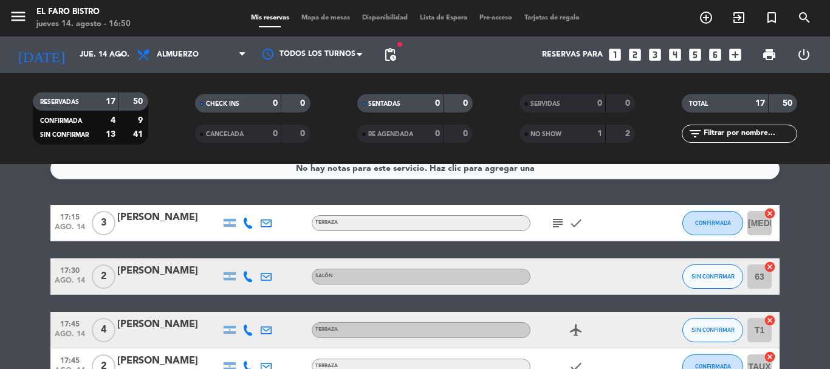
scroll to position [0, 0]
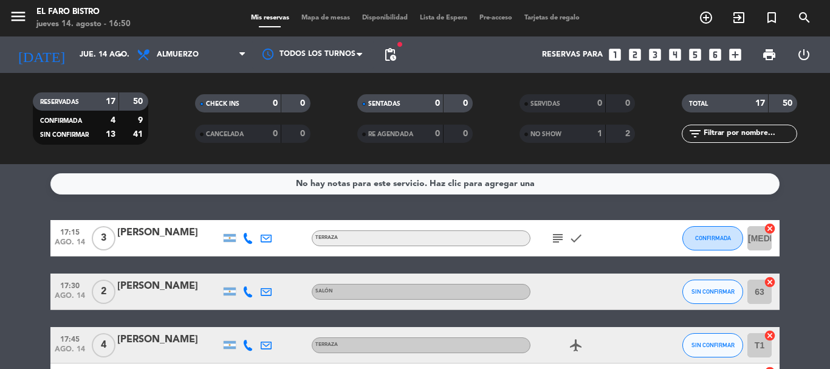
click at [550, 240] on icon "subject" at bounding box center [557, 238] width 15 height 15
click at [555, 243] on icon "subject" at bounding box center [557, 238] width 15 height 15
click at [556, 244] on icon "subject" at bounding box center [557, 238] width 15 height 15
